Goal: Book appointment/travel/reservation

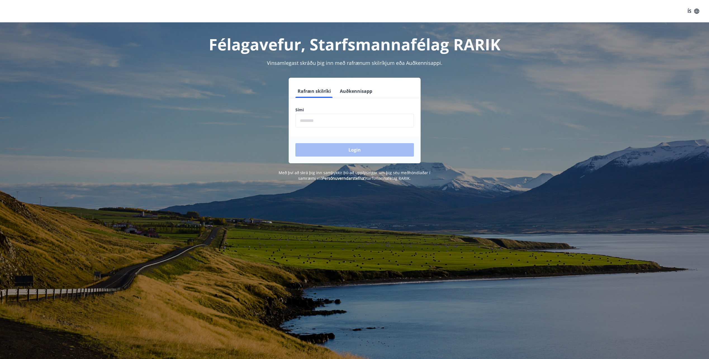
click at [351, 124] on input "phone" at bounding box center [354, 121] width 118 height 14
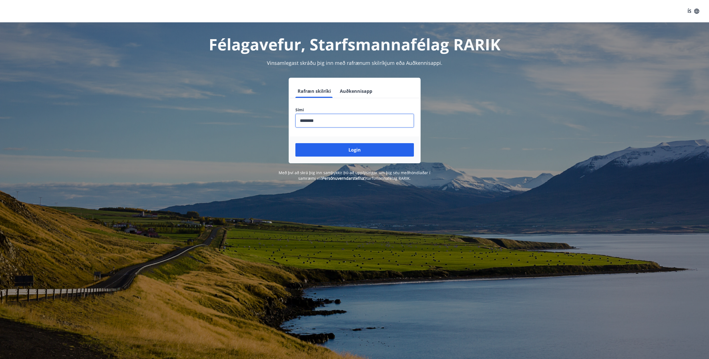
type input "********"
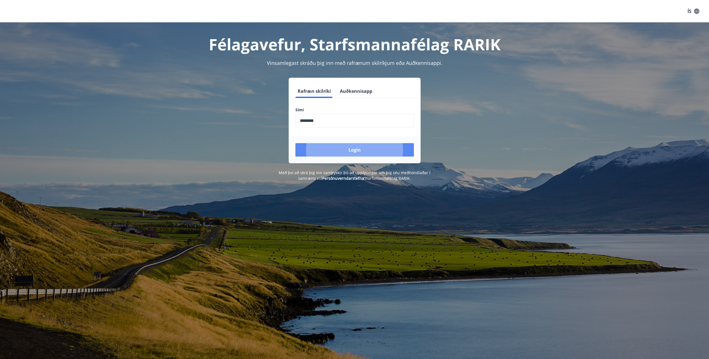
click at [367, 155] on button "Login" at bounding box center [354, 149] width 118 height 13
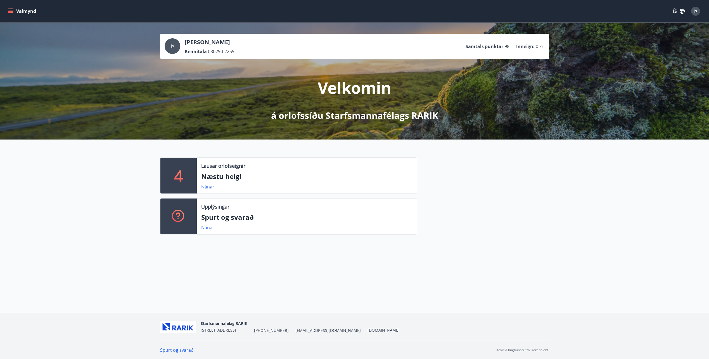
click at [13, 9] on icon "menu" at bounding box center [11, 9] width 6 height 1
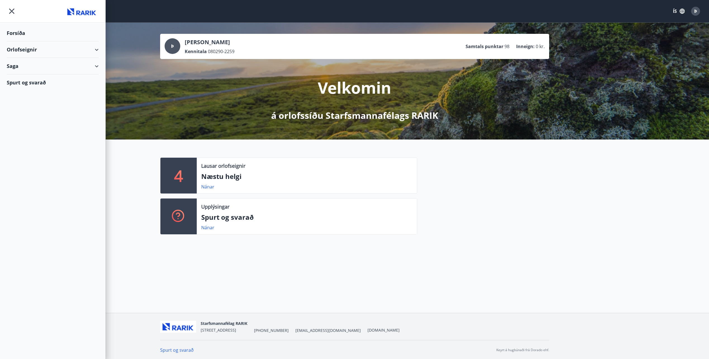
click at [98, 51] on div "Orlofseignir" at bounding box center [53, 49] width 92 height 16
click at [26, 73] on div "Bókunardagatal" at bounding box center [52, 76] width 83 height 12
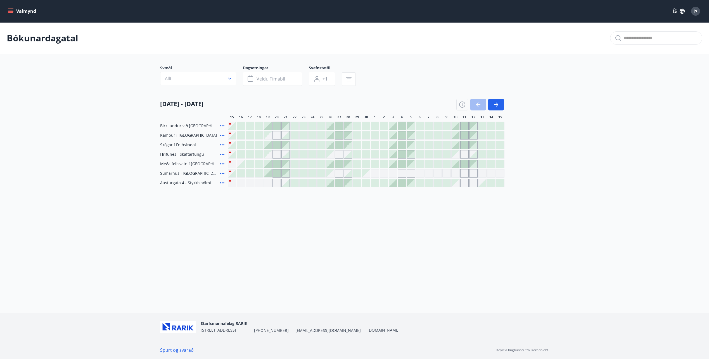
click at [268, 145] on div at bounding box center [268, 145] width 8 height 8
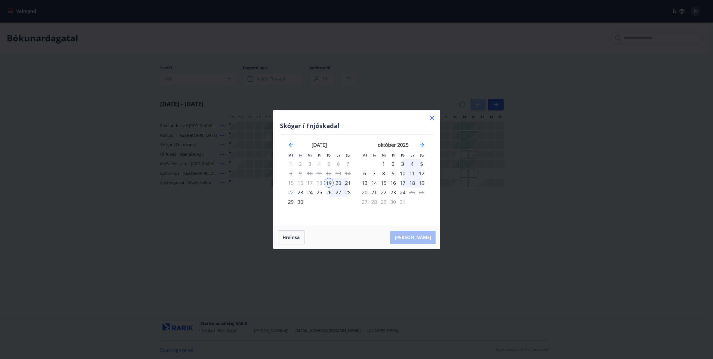
click at [348, 183] on div "21" at bounding box center [347, 182] width 9 height 9
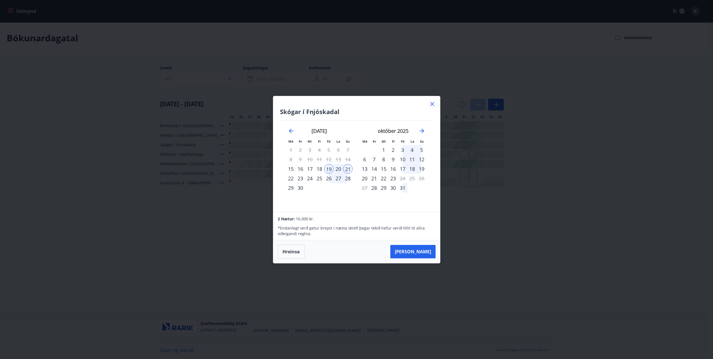
click at [329, 168] on div "19" at bounding box center [328, 168] width 9 height 9
click at [349, 168] on div "21" at bounding box center [347, 168] width 9 height 9
click at [416, 252] on button "[PERSON_NAME]" at bounding box center [412, 251] width 45 height 13
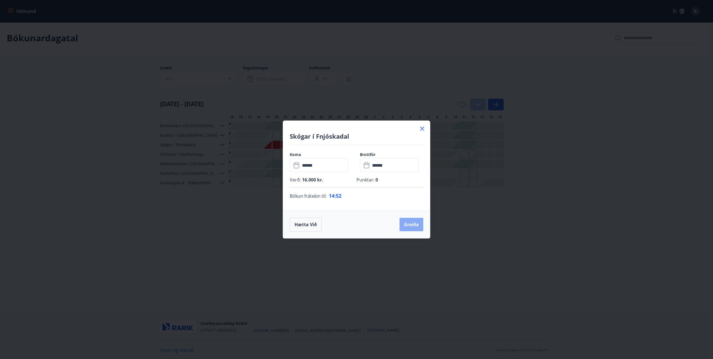
click at [412, 223] on button "Greiða" at bounding box center [412, 224] width 24 height 13
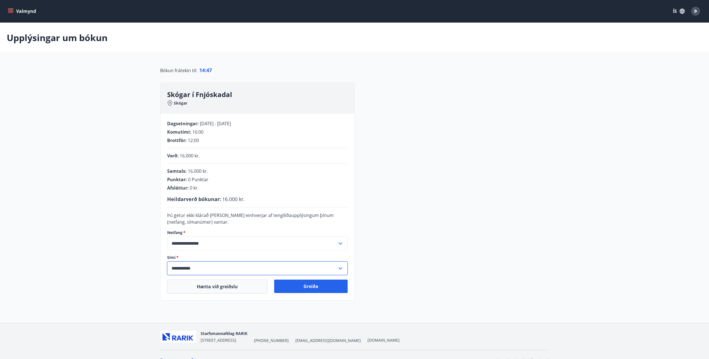
click at [209, 269] on input "**********" at bounding box center [252, 268] width 170 height 14
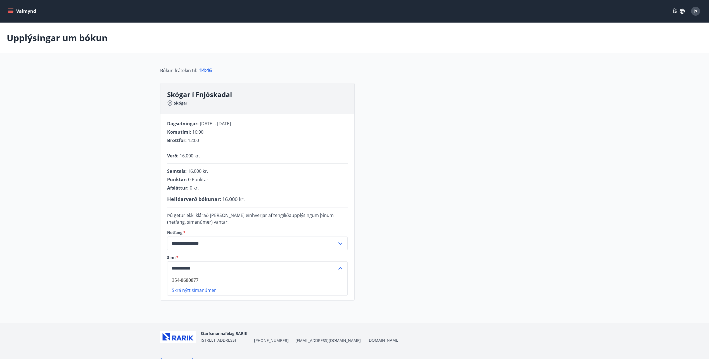
click at [439, 251] on div "**********" at bounding box center [354, 192] width 389 height 218
click at [300, 286] on button "Greiða" at bounding box center [310, 285] width 73 height 13
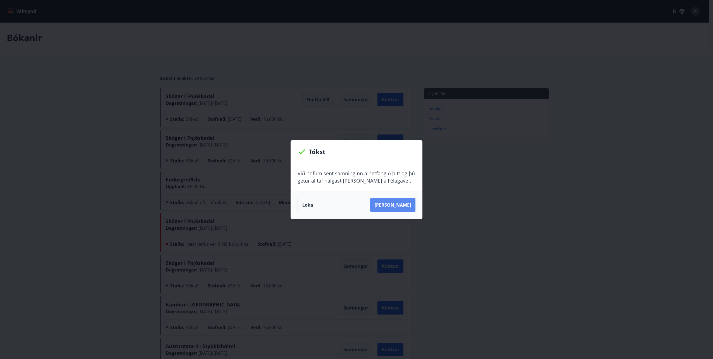
click at [402, 207] on button "[PERSON_NAME]" at bounding box center [392, 204] width 45 height 13
click at [313, 207] on button "Loka" at bounding box center [308, 205] width 20 height 14
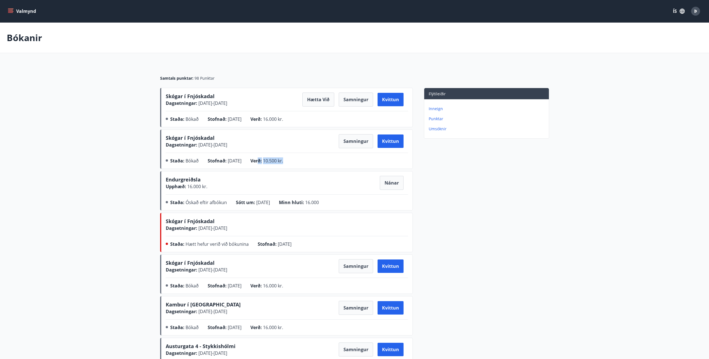
drag, startPoint x: 265, startPoint y: 158, endPoint x: 320, endPoint y: 158, distance: 54.5
click at [320, 158] on div "Staða : Bókað Stofnað : [DATE] Verð : 10.500 kr." at bounding box center [287, 161] width 242 height 9
drag, startPoint x: 320, startPoint y: 158, endPoint x: 348, endPoint y: 200, distance: 50.2
click at [348, 200] on div "Staða : Óskað eftir afbókun Sótt um : [DATE] Minn hluti : 16.000" at bounding box center [287, 203] width 242 height 9
click at [436, 118] on p "Punktar" at bounding box center [488, 119] width 118 height 6
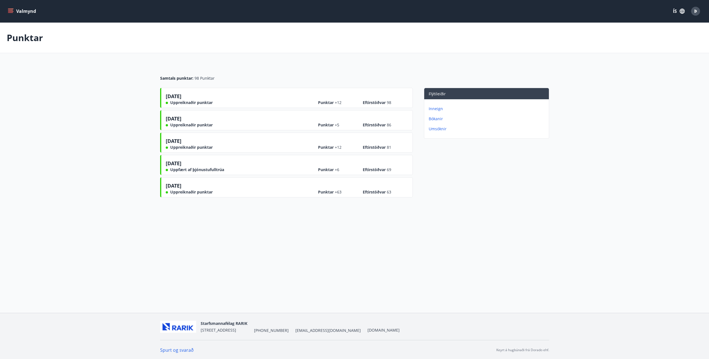
click at [13, 10] on icon "menu" at bounding box center [11, 11] width 6 height 6
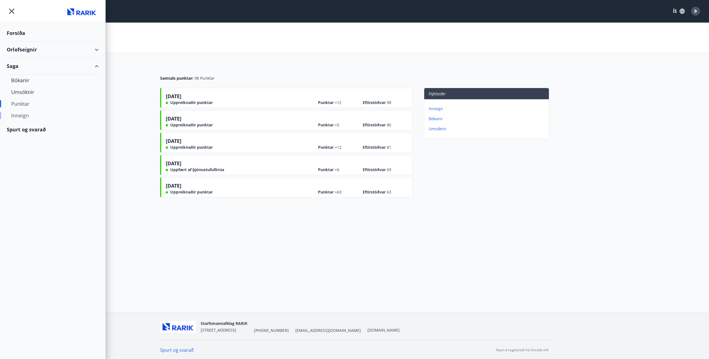
click at [27, 115] on div "Inneign" at bounding box center [52, 116] width 83 height 12
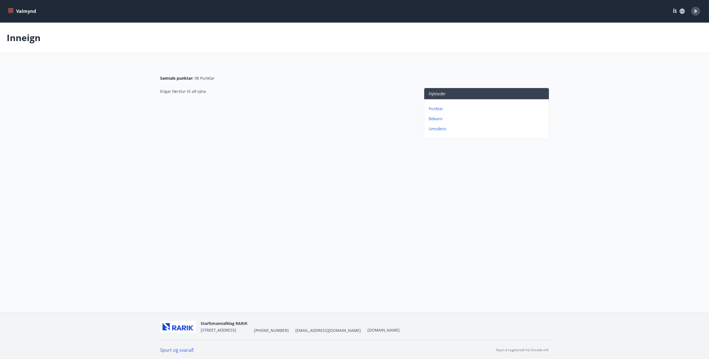
click at [13, 15] on button "Valmynd" at bounding box center [23, 11] width 32 height 10
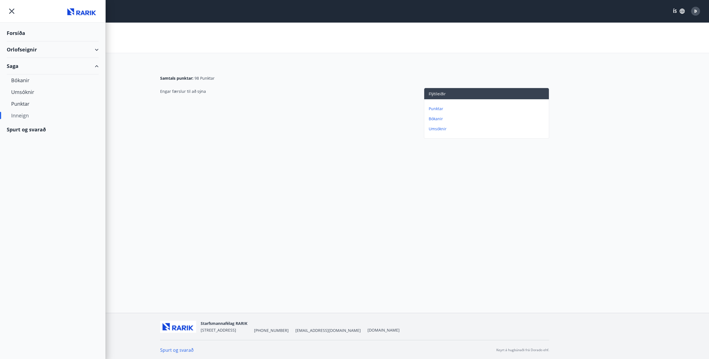
click at [24, 30] on div "Forsíða" at bounding box center [53, 33] width 92 height 16
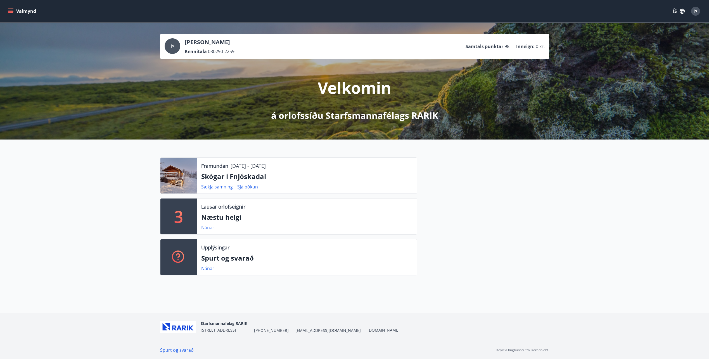
click at [202, 230] on link "Nánar" at bounding box center [207, 227] width 13 height 6
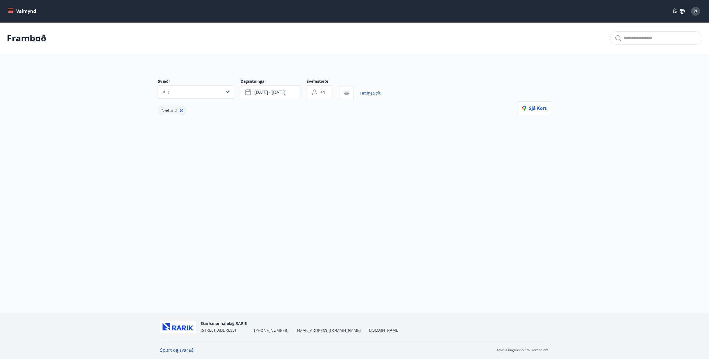
type input "*"
